Goal: Information Seeking & Learning: Learn about a topic

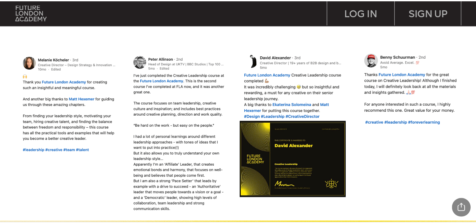
scroll to position [539, 0]
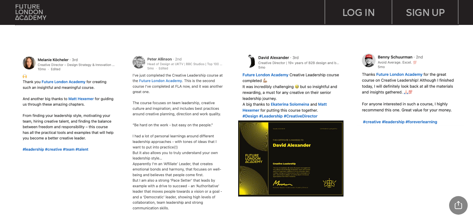
click at [137, 187] on img at bounding box center [180, 133] width 102 height 163
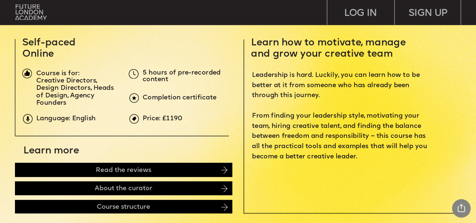
scroll to position [247, 0]
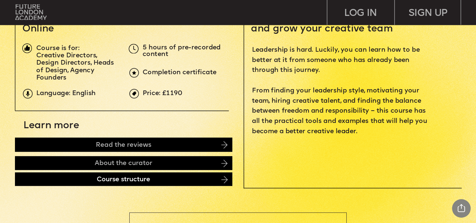
click at [167, 179] on div "Course structure" at bounding box center [123, 180] width 217 height 14
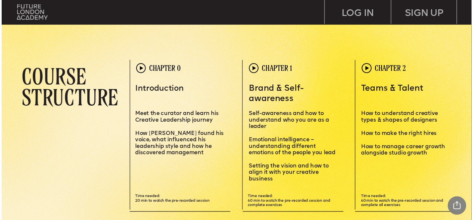
scroll to position [1358, 0]
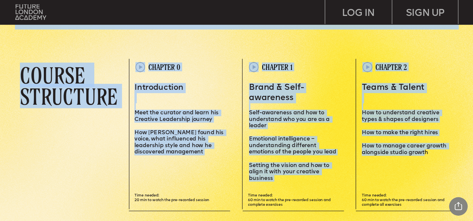
drag, startPoint x: 138, startPoint y: 58, endPoint x: 425, endPoint y: 150, distance: 300.6
copy div "Leadersh i p i s a sk i ll – and you can MASTER i T Learn how to motivate, mana…"
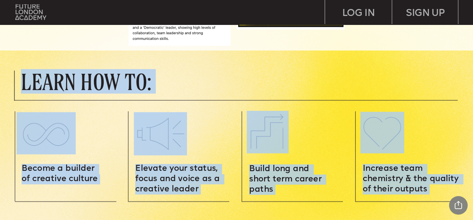
scroll to position [711, 0]
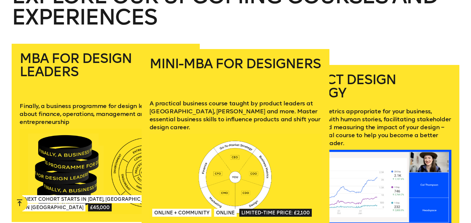
scroll to position [913, 0]
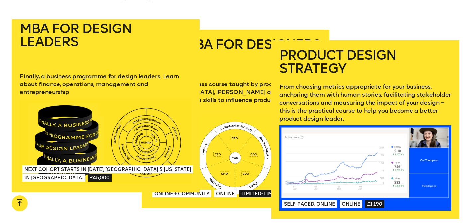
click at [73, 78] on p "Finally, a business programme for design leaders. Learn about finance, operatio…" at bounding box center [106, 84] width 172 height 24
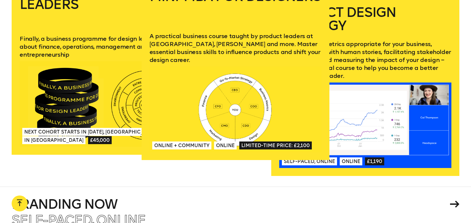
scroll to position [957, 0]
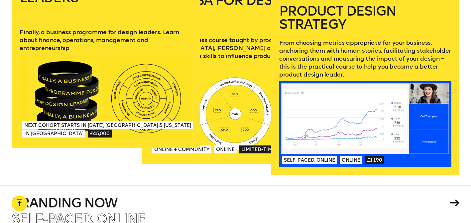
click at [132, 98] on div at bounding box center [106, 98] width 172 height 86
click at [176, 52] on link "MBA for Design Leaders Finally, a business programme for design leaders. Learn …" at bounding box center [106, 59] width 188 height 179
click at [108, 145] on link "MBA for Design Leaders Finally, a business programme for design leaders. Learn …" at bounding box center [106, 59] width 188 height 179
click at [142, 41] on p "Finally, a business programme for design leaders. Learn about finance, operatio…" at bounding box center [106, 40] width 172 height 24
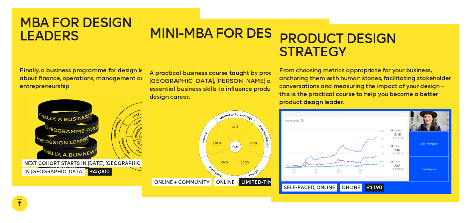
scroll to position [923, 0]
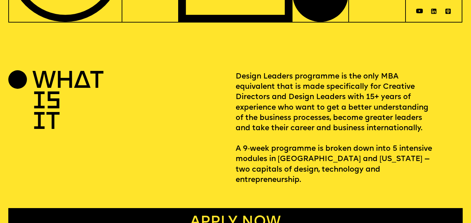
scroll to position [228, 0]
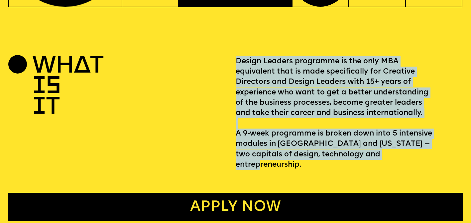
drag, startPoint x: 238, startPoint y: 62, endPoint x: 434, endPoint y: 156, distance: 217.6
click at [434, 156] on p "Design Leaders programme is the only MBA equivalent that is made specifically f…" at bounding box center [348, 113] width 227 height 114
copy p "Design Leaders programme is the only MBA equivalent that is made specifically f…"
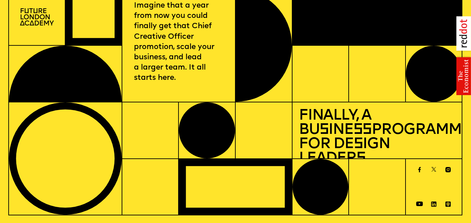
scroll to position [0, 0]
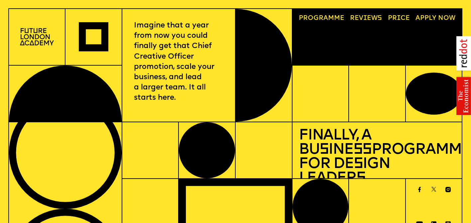
click at [372, 26] on div "Progr a mme Reviews Price A pply now" at bounding box center [376, 37] width 169 height 56
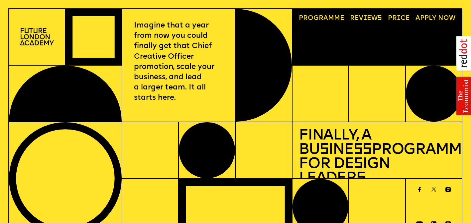
click at [356, 18] on link "Reviews" at bounding box center [366, 18] width 39 height 13
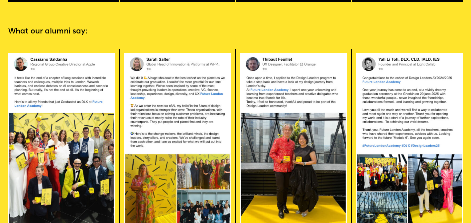
scroll to position [1319, 0]
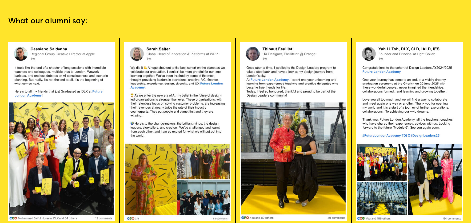
click at [193, 107] on img at bounding box center [177, 132] width 107 height 180
click at [172, 114] on img at bounding box center [177, 132] width 107 height 180
click at [185, 54] on img at bounding box center [177, 132] width 107 height 180
drag, startPoint x: 131, startPoint y: 77, endPoint x: 143, endPoint y: 146, distance: 69.9
click at [390, 96] on img at bounding box center [409, 132] width 107 height 180
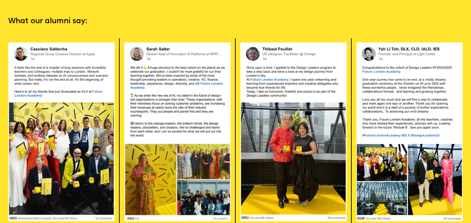
click at [377, 91] on img at bounding box center [409, 132] width 107 height 180
drag, startPoint x: 361, startPoint y: 88, endPoint x: 446, endPoint y: 140, distance: 99.0
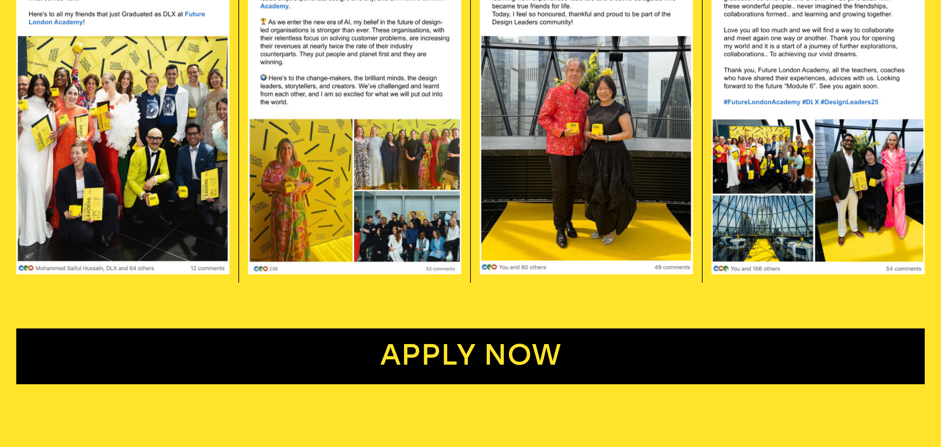
scroll to position [2835, 0]
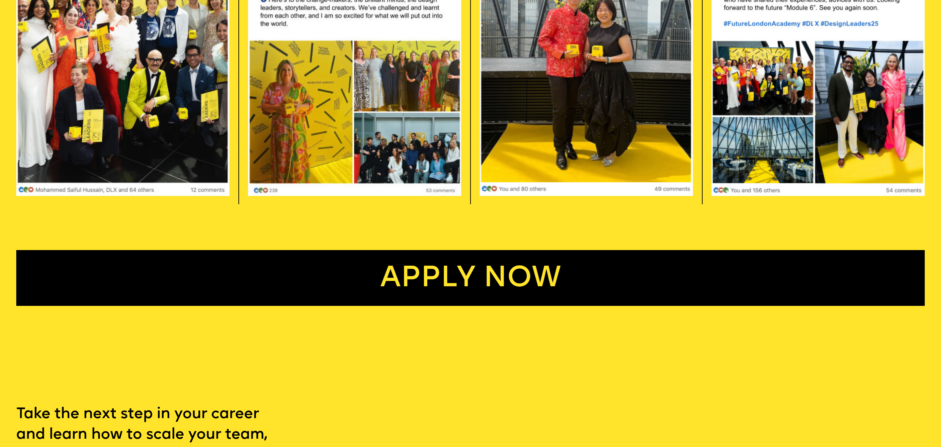
scroll to position [3028, 0]
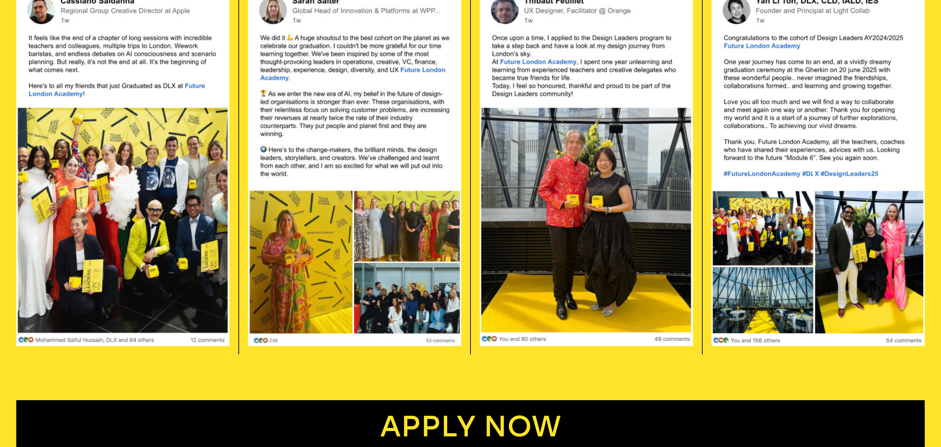
scroll to position [2892, 0]
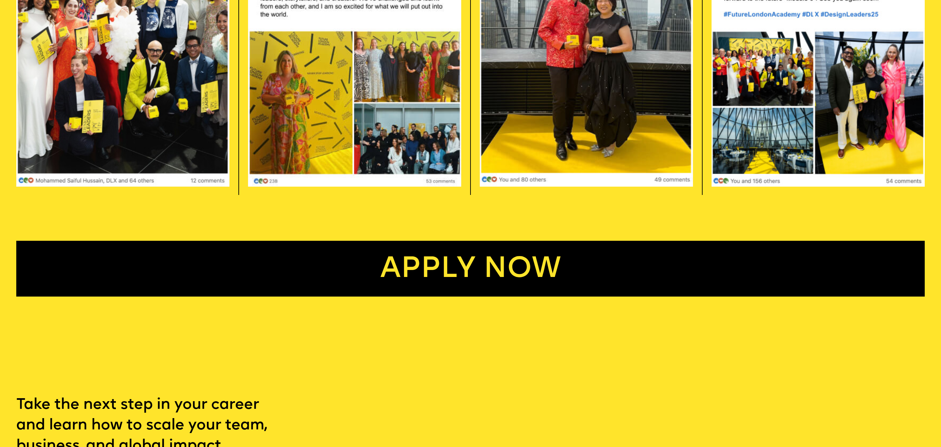
drag, startPoint x: 8, startPoint y: 104, endPoint x: 201, endPoint y: 142, distance: 196.4
copy div "I'm not a traditional designer, is this programme right for me? Though the prog…"
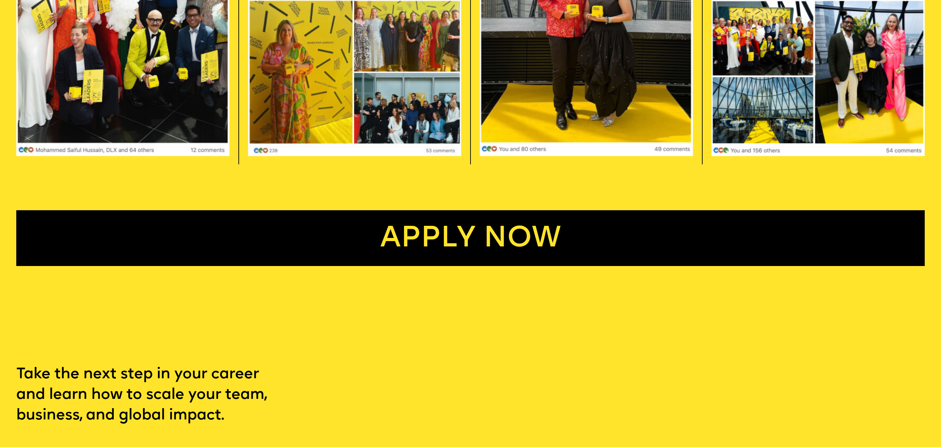
scroll to position [2956, 0]
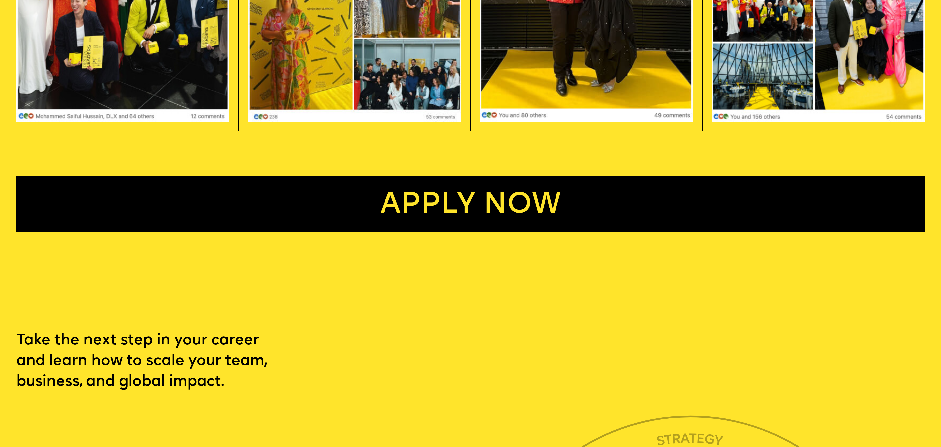
drag, startPoint x: 9, startPoint y: 183, endPoint x: 138, endPoint y: 241, distance: 141.8
copy p "You will bring an incredible amount of value back to your company by learning d…"
drag, startPoint x: 423, startPoint y: 1, endPoint x: 63, endPoint y: 255, distance: 440.4
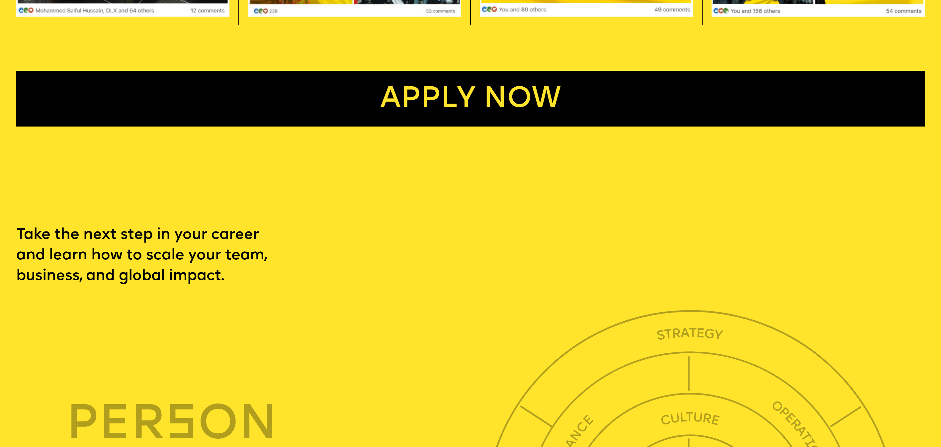
drag, startPoint x: 10, startPoint y: 307, endPoint x: 63, endPoint y: 381, distance: 90.9
copy p "We are an Executive School for Creatives on a mission to connect creative commu…"
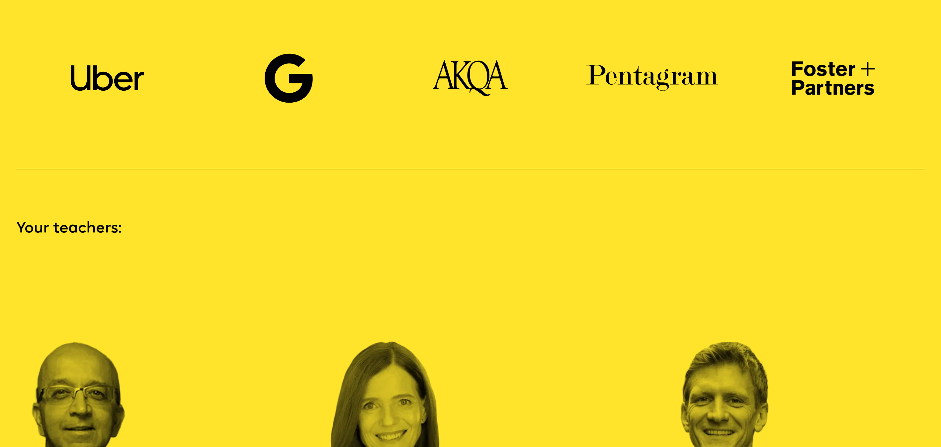
scroll to position [1219, 0]
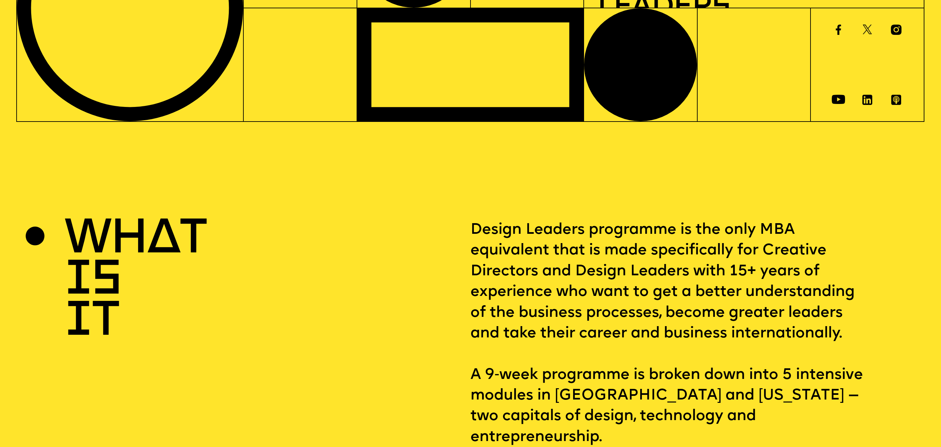
scroll to position [156, 0]
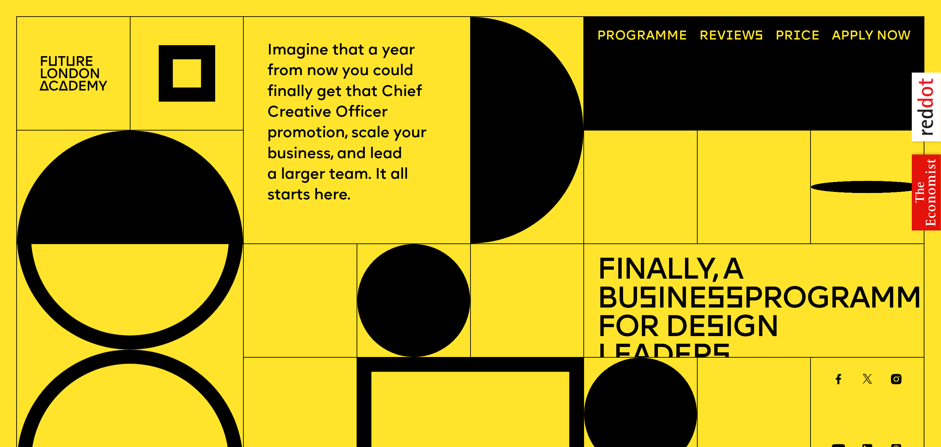
click at [470, 24] on link "Progr a mme" at bounding box center [642, 37] width 103 height 26
